Goal: Information Seeking & Learning: Learn about a topic

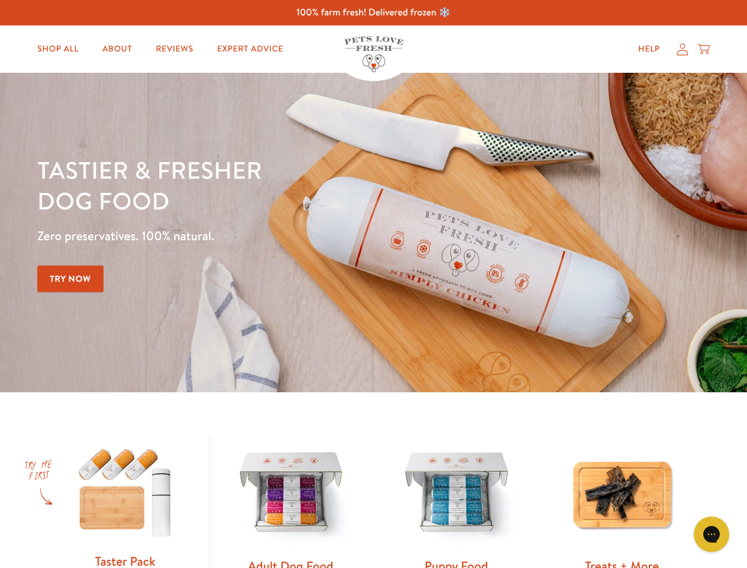
click at [373, 284] on div "Tastier & fresher dog food Zero preservatives. 100% natural. Try Now" at bounding box center [261, 232] width 449 height 156
click at [712, 534] on icon "Gorgias live chat" at bounding box center [711, 533] width 11 height 11
